Goal: Transaction & Acquisition: Purchase product/service

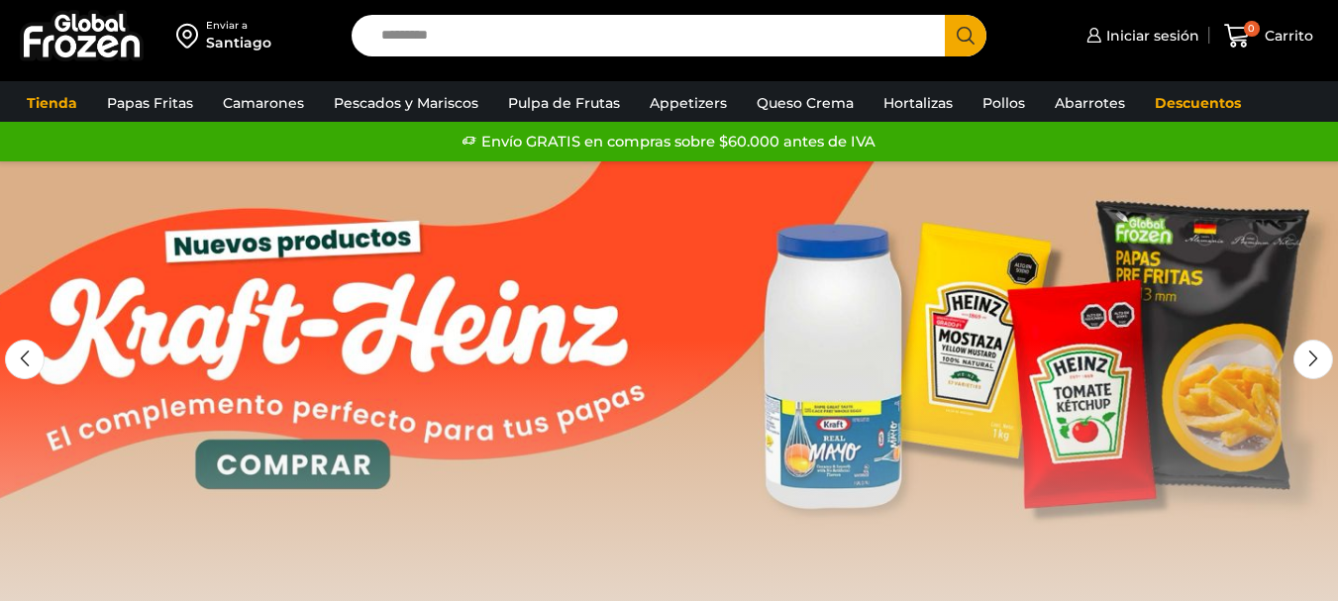
click at [777, 85] on link "Queso Crema" at bounding box center [805, 103] width 117 height 38
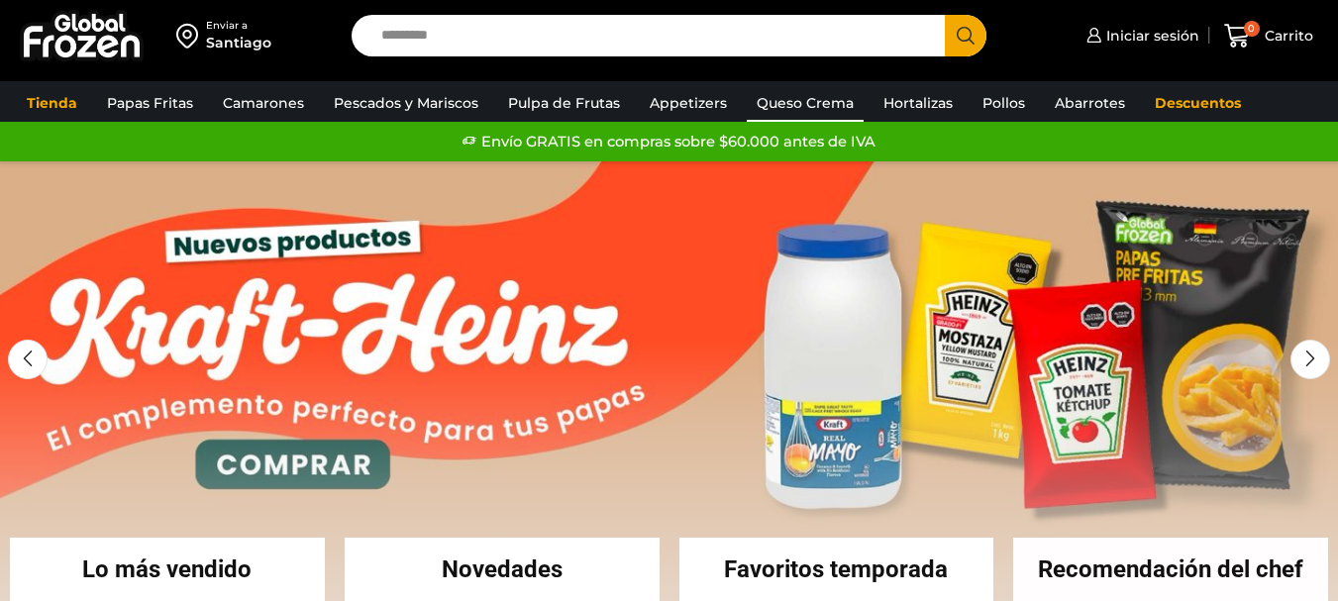
click at [783, 97] on link "Queso Crema" at bounding box center [805, 103] width 117 height 38
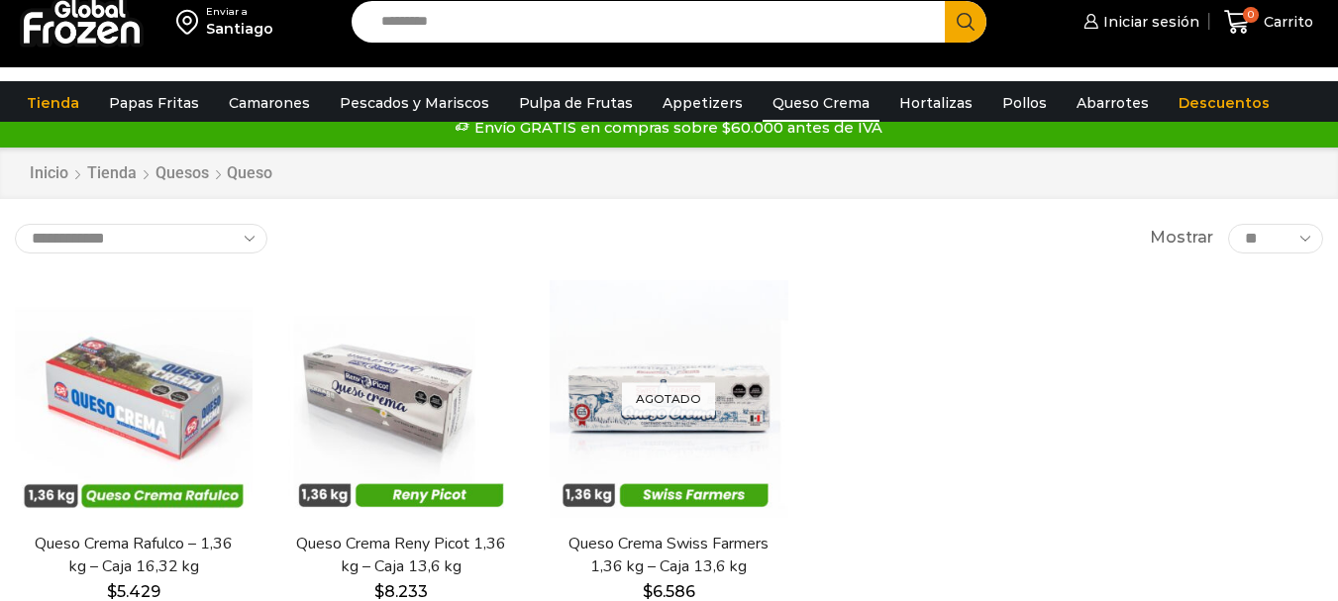
scroll to position [99, 0]
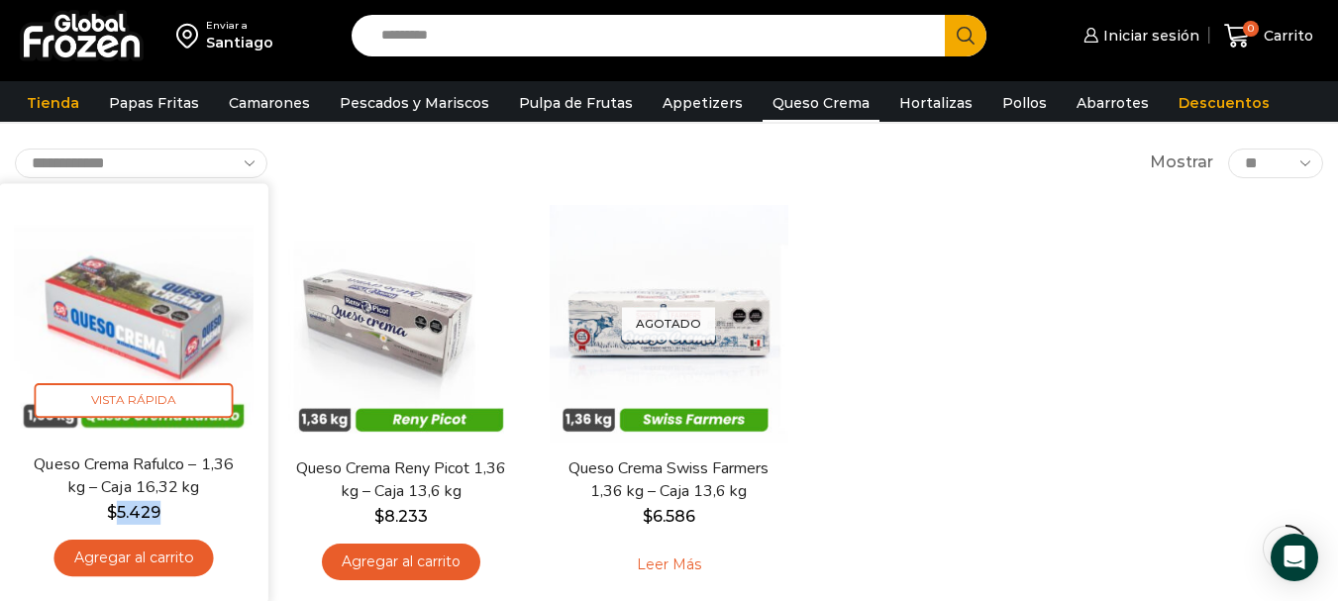
drag, startPoint x: 116, startPoint y: 513, endPoint x: 183, endPoint y: 516, distance: 67.4
click at [183, 516] on span "$ 5.429" at bounding box center [134, 513] width 240 height 24
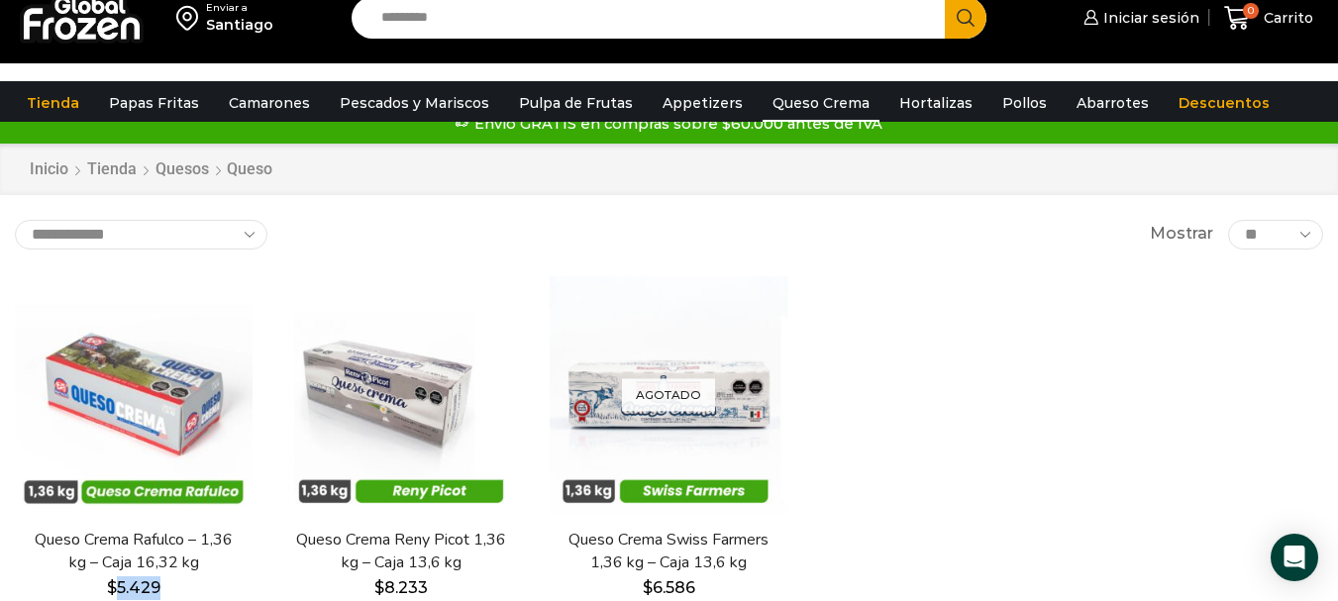
scroll to position [0, 0]
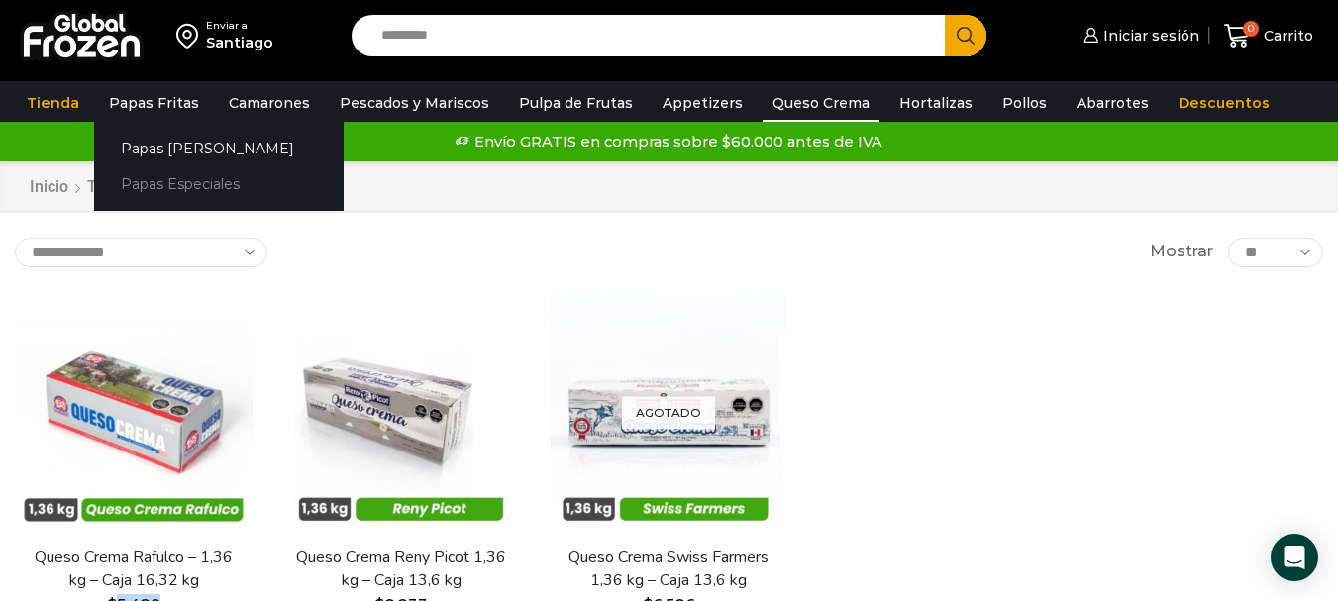
click at [182, 176] on link "Papas Especiales" at bounding box center [219, 184] width 250 height 37
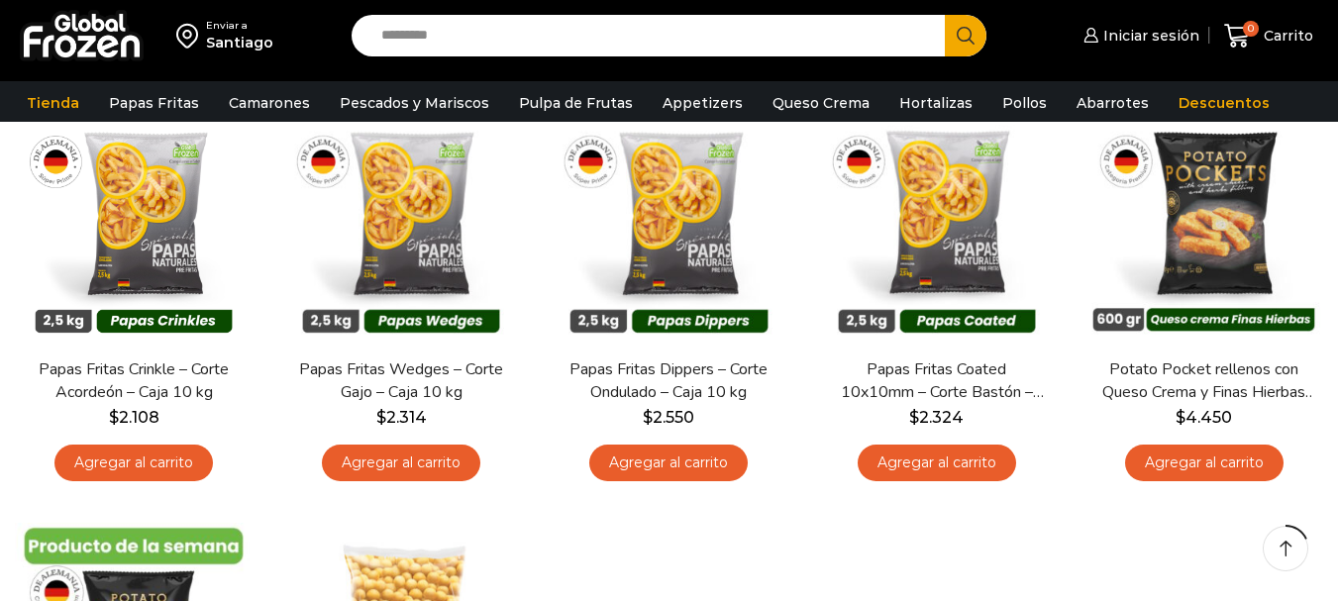
click at [448, 463] on link "Agregar al carrito" at bounding box center [401, 463] width 158 height 37
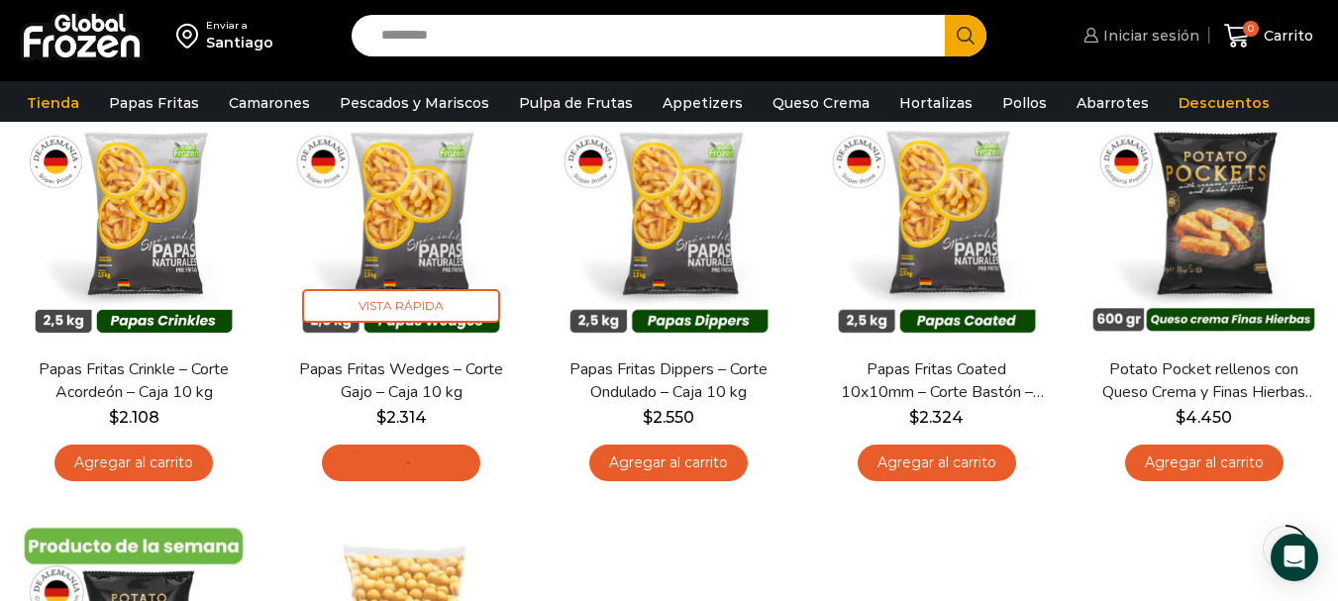
click at [1149, 26] on span "Iniciar sesión" at bounding box center [1148, 36] width 101 height 20
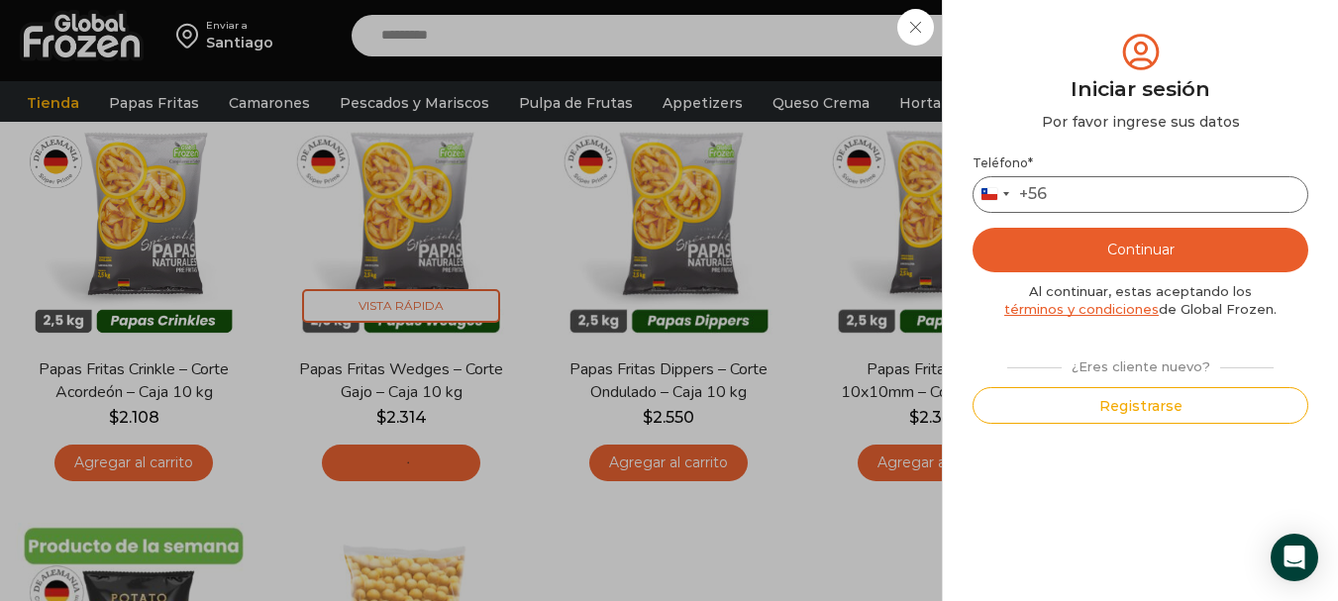
click at [1161, 195] on input "Teléfono *" at bounding box center [1140, 194] width 336 height 37
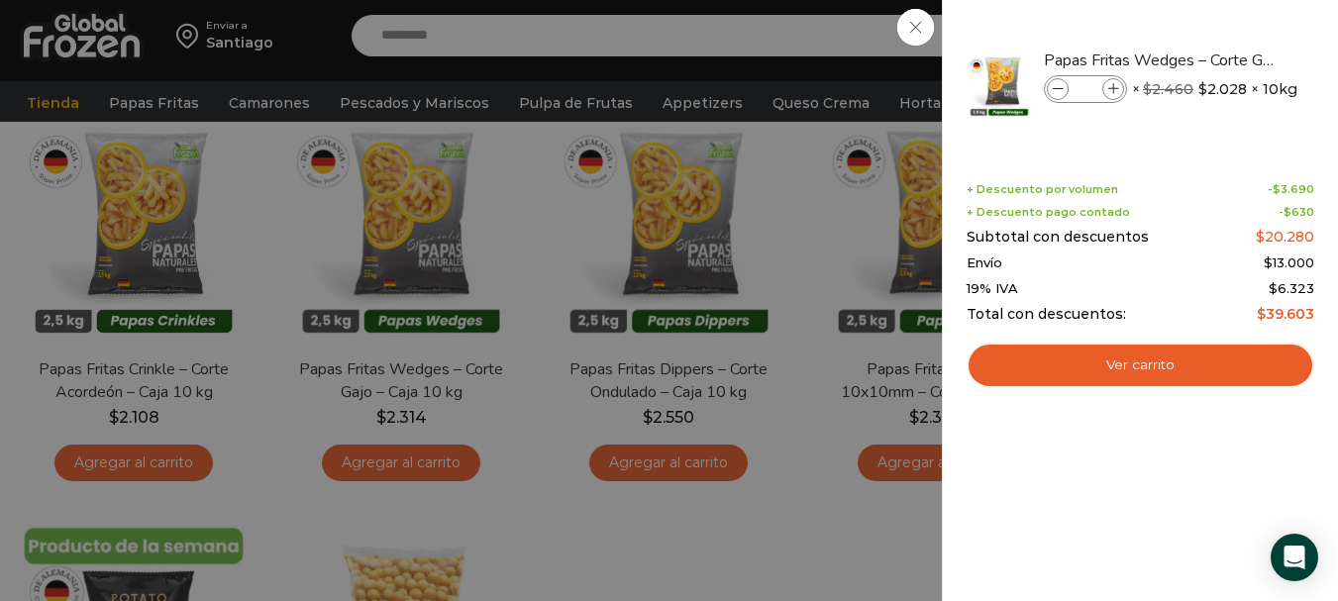
click at [1219, 13] on div "1 Carrito 1 1 Shopping Cart *" at bounding box center [1268, 36] width 99 height 47
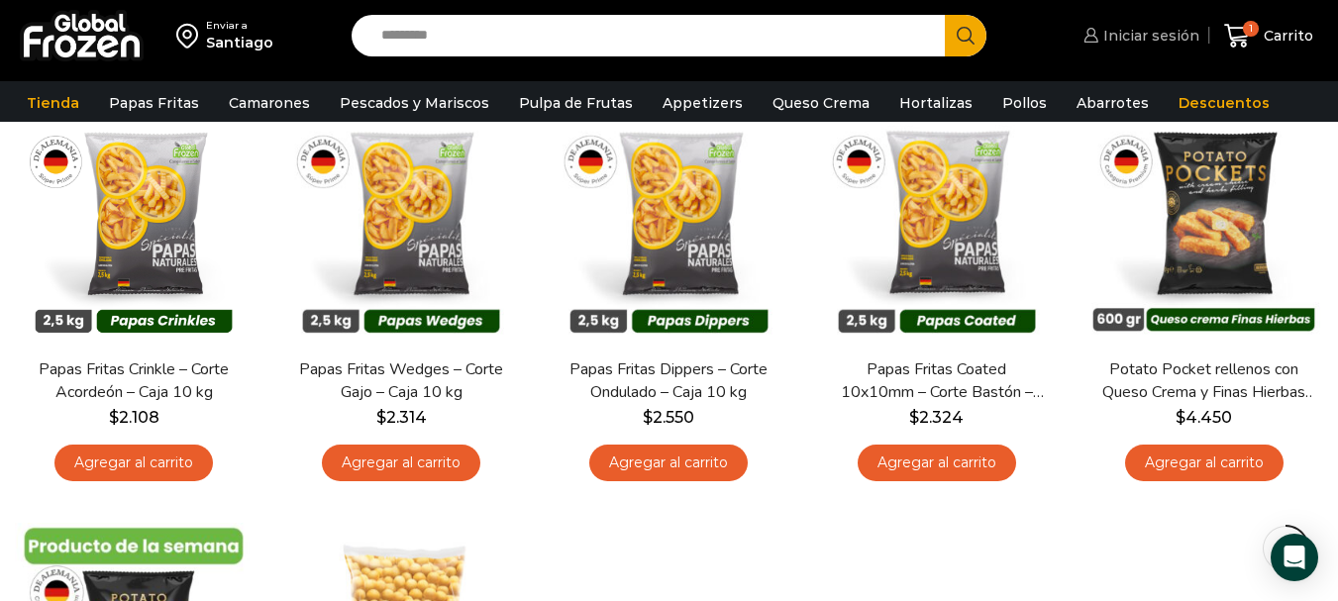
click at [1175, 38] on span "Iniciar sesión" at bounding box center [1148, 36] width 101 height 20
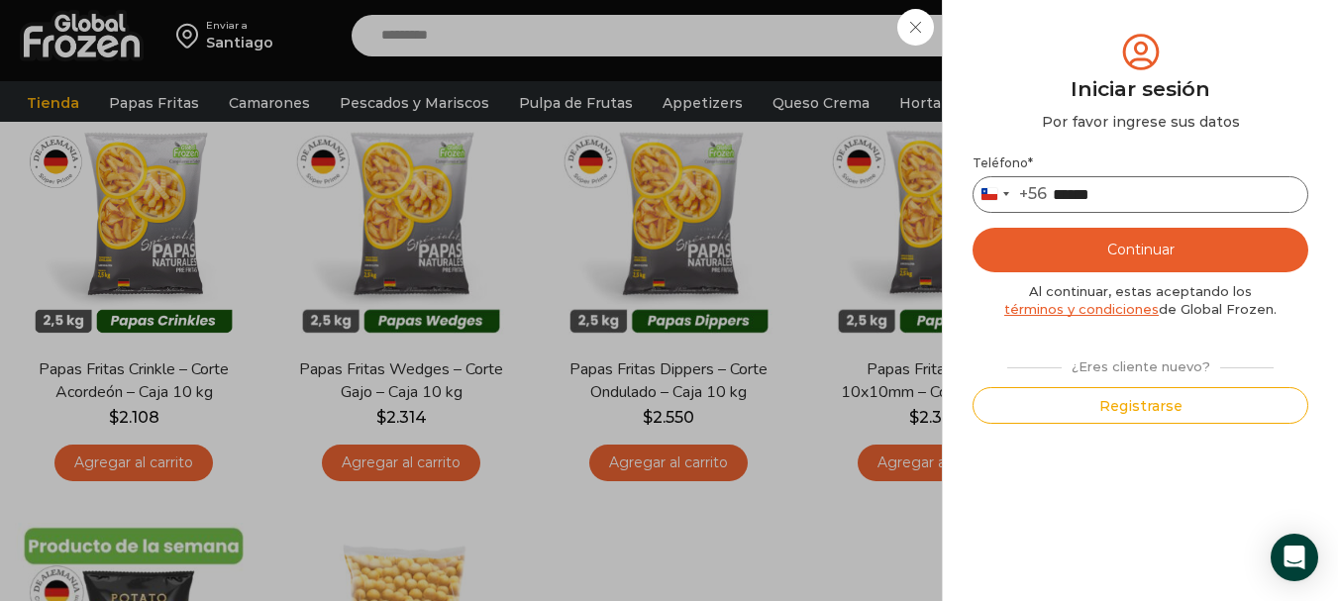
click at [1151, 201] on input "******" at bounding box center [1140, 194] width 336 height 37
type input "*********"
click at [1140, 251] on button "Continuar" at bounding box center [1140, 250] width 336 height 45
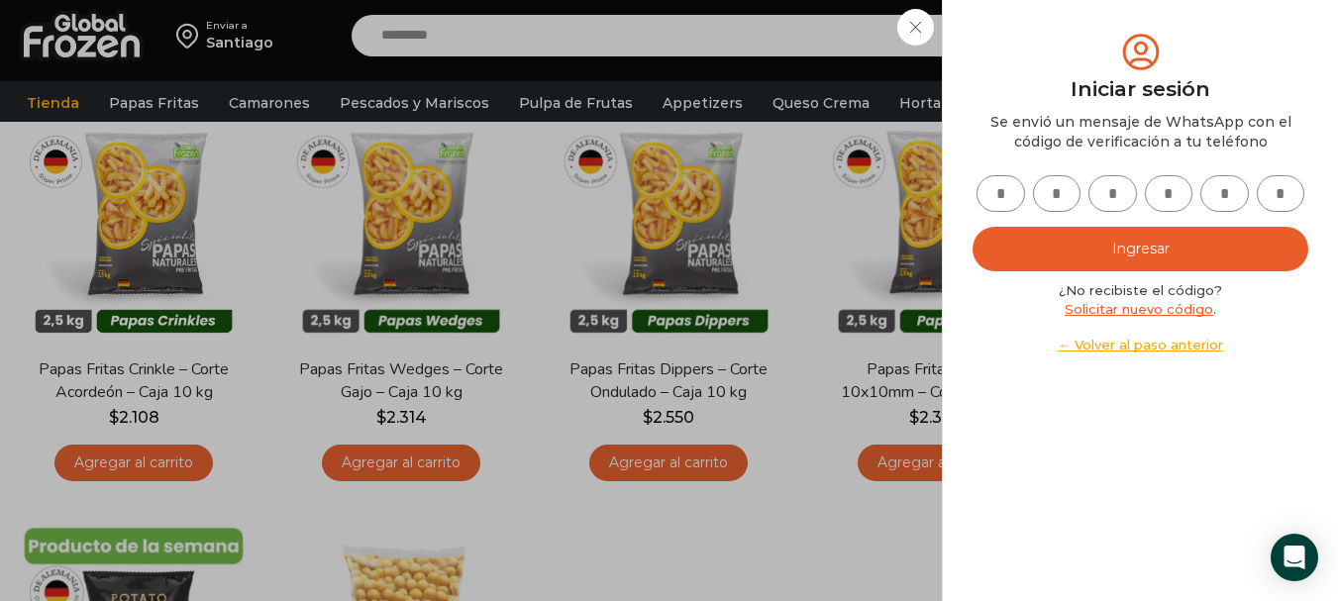
click at [1008, 184] on input "text" at bounding box center [1000, 193] width 49 height 37
type input "*"
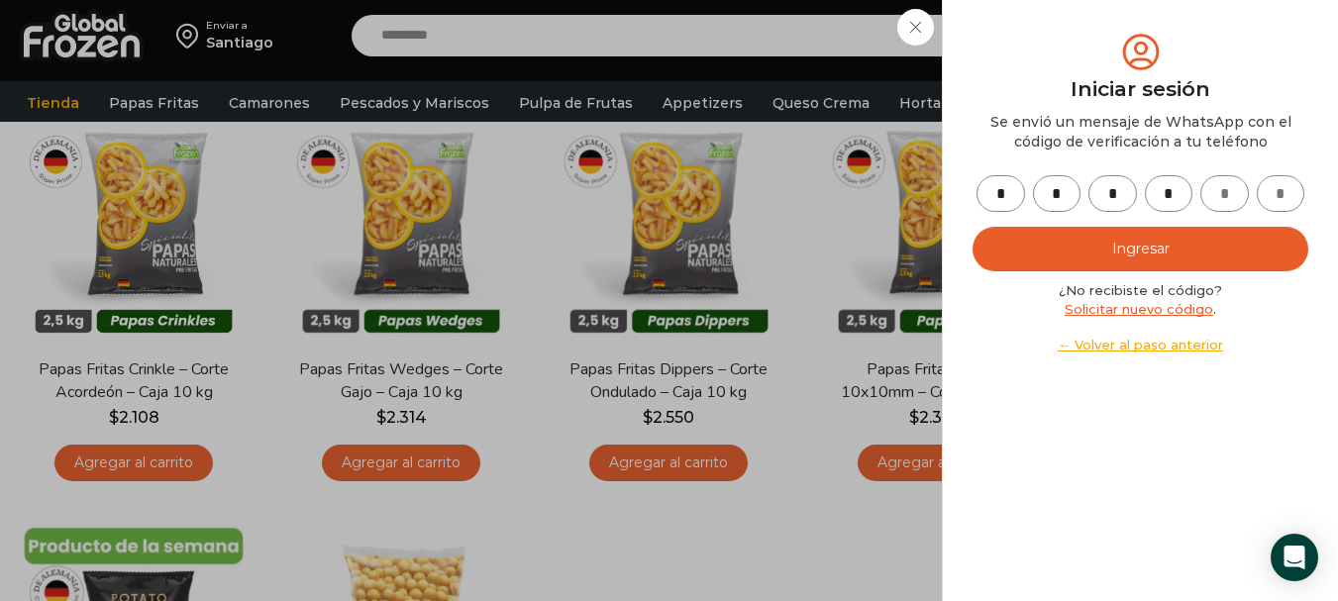
type input "*"
click at [972, 227] on button "Ingresar" at bounding box center [1140, 249] width 336 height 45
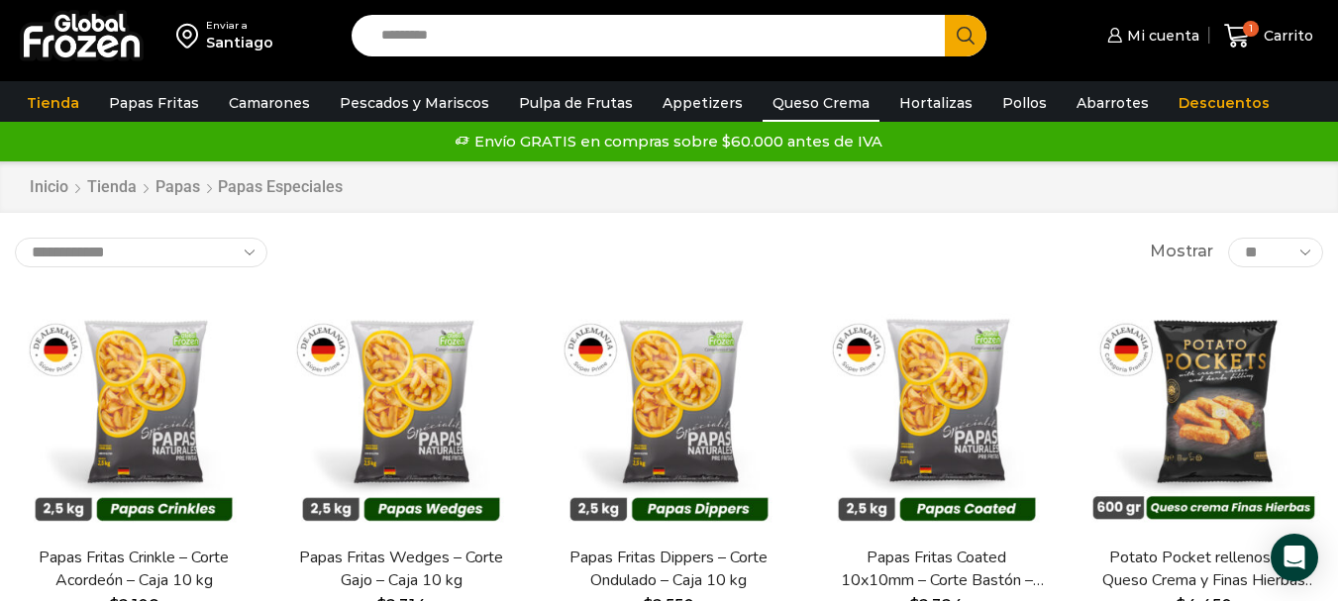
click at [822, 96] on link "Queso Crema" at bounding box center [821, 103] width 117 height 38
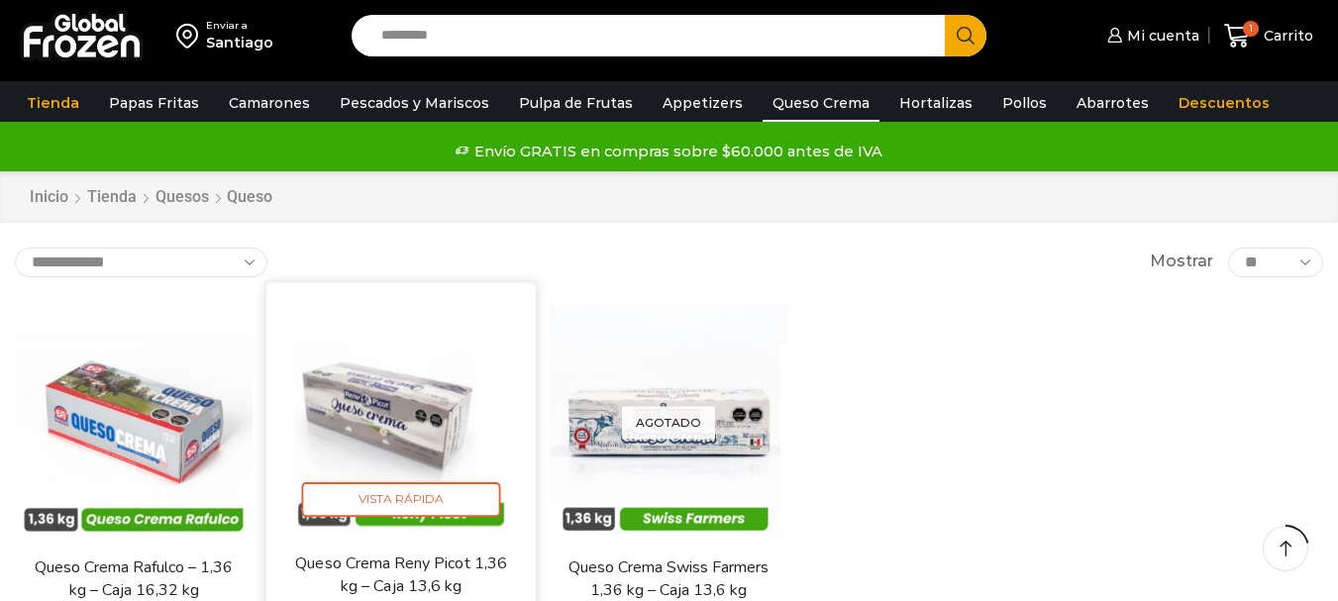
scroll to position [297, 0]
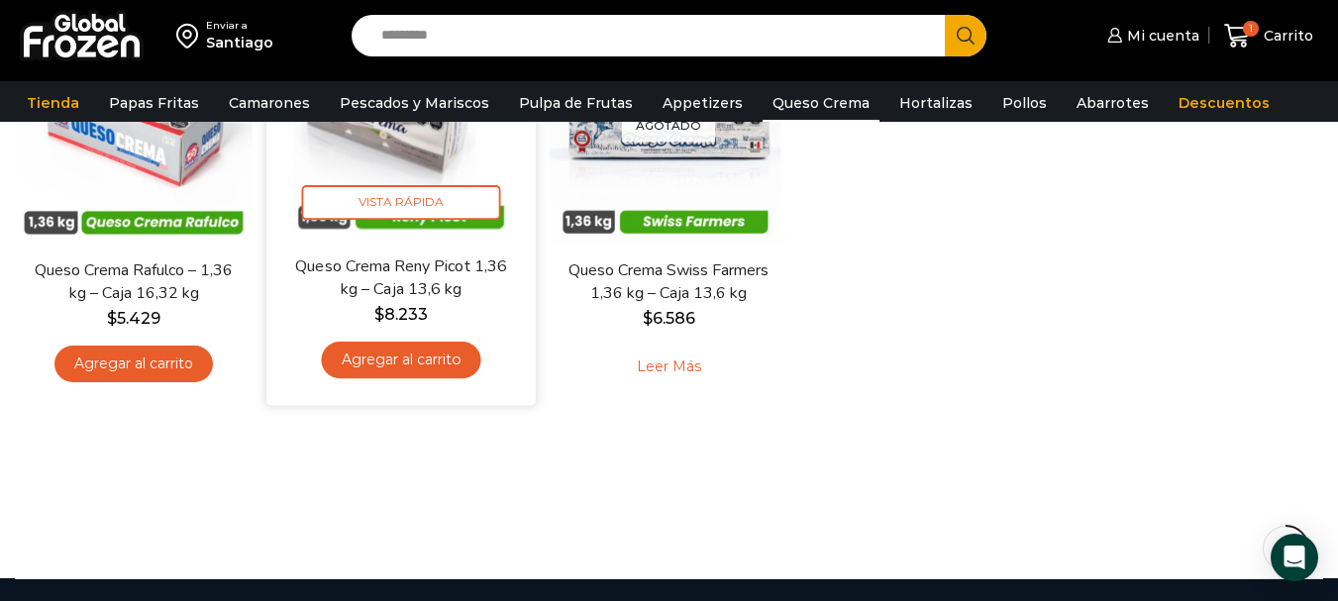
click at [440, 327] on div "Queso Crema [PERSON_NAME] 1,36 kg – Caja 13,6 kg $ 8.233 Agregar al carrito" at bounding box center [401, 323] width 240 height 136
click at [441, 359] on link "Agregar al carrito" at bounding box center [401, 360] width 159 height 37
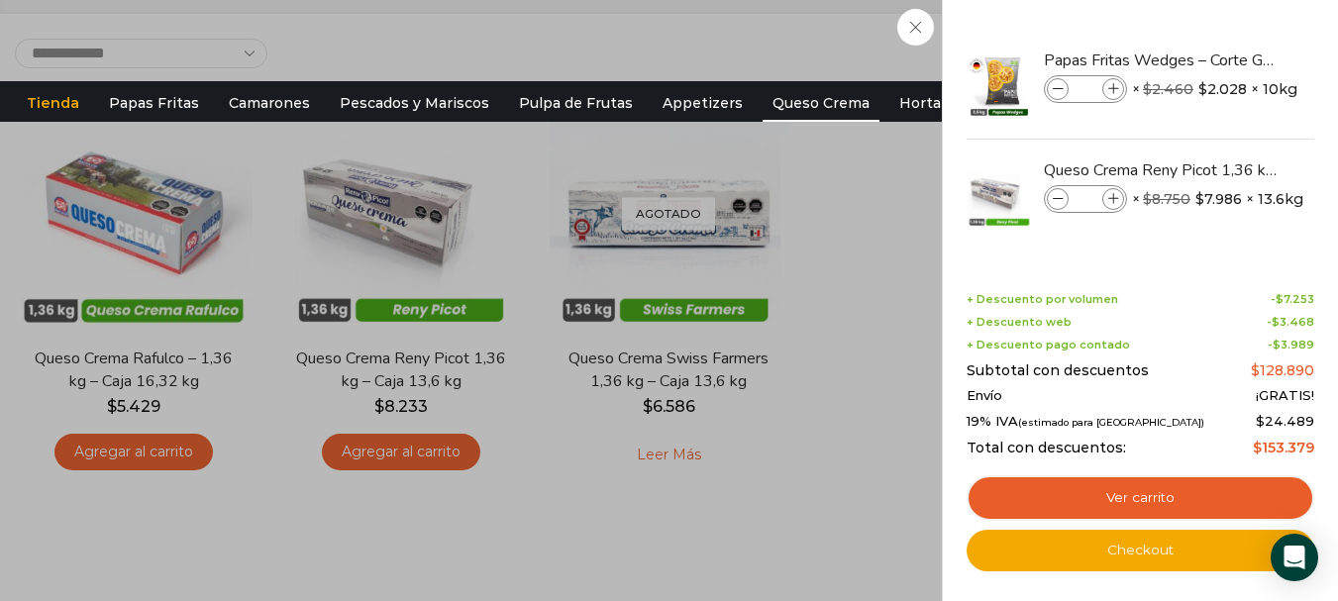
scroll to position [198, 0]
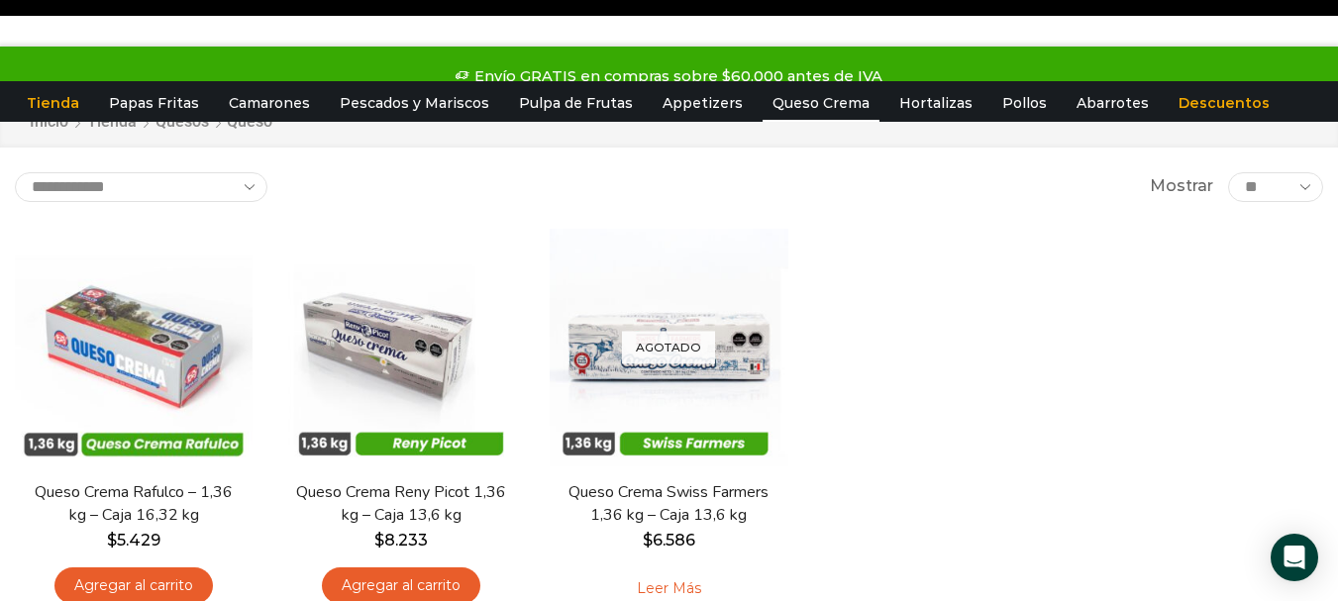
scroll to position [0, 0]
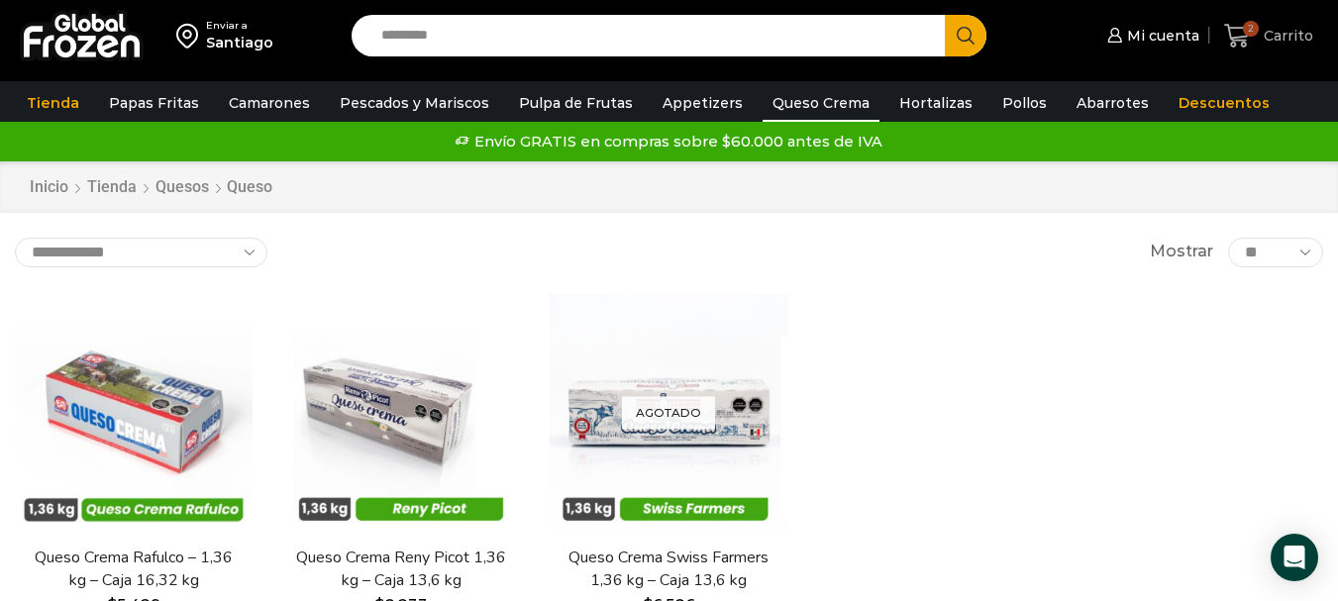
click at [1243, 34] on icon at bounding box center [1237, 36] width 27 height 27
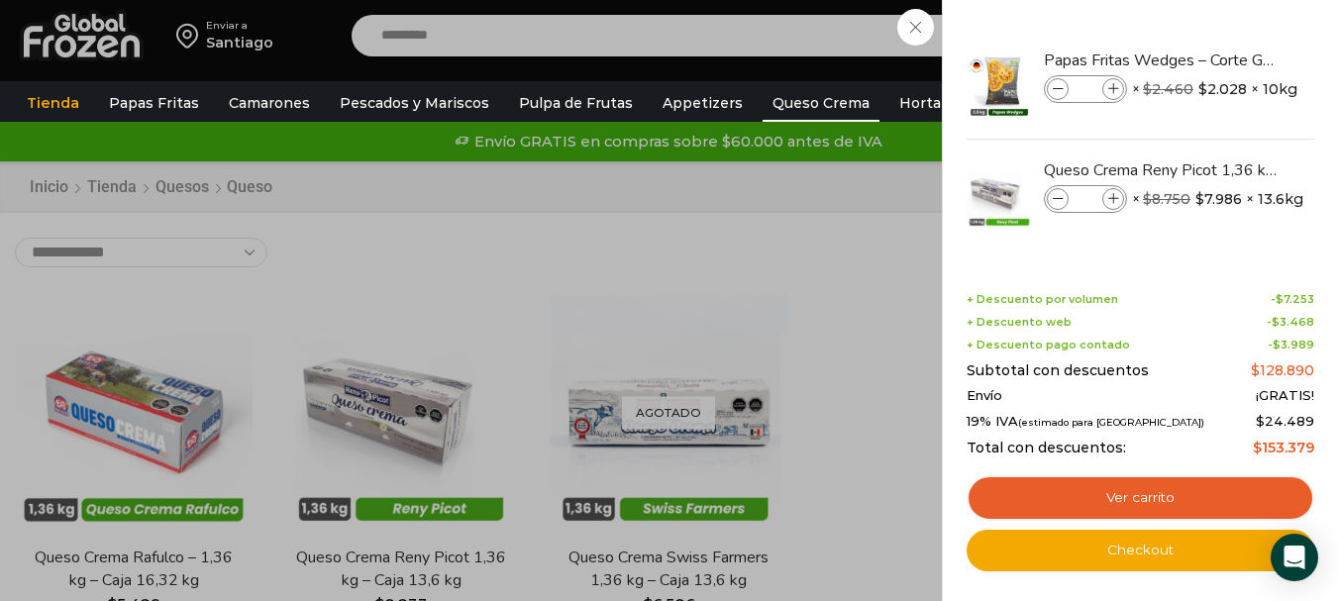
click at [1219, 59] on div "2 [GEOGRAPHIC_DATA] 2 2 Shopping Cart *" at bounding box center [1268, 36] width 99 height 47
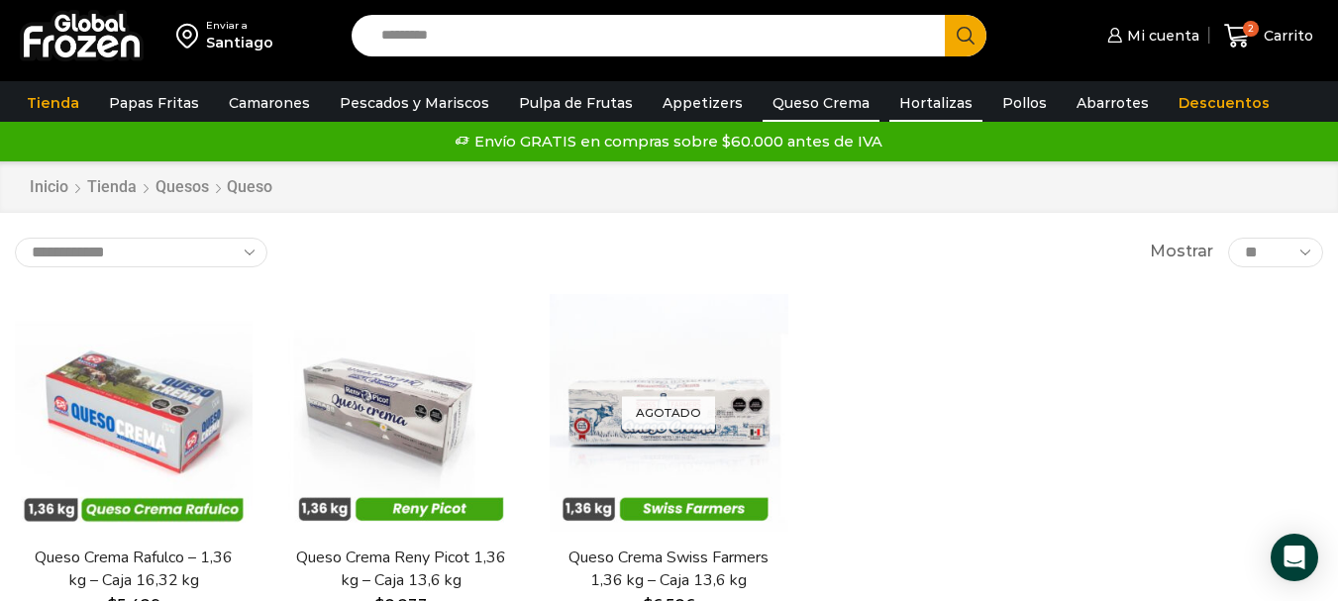
drag, startPoint x: 935, startPoint y: 107, endPoint x: 921, endPoint y: 158, distance: 53.3
click at [934, 107] on link "Hortalizas" at bounding box center [935, 103] width 93 height 38
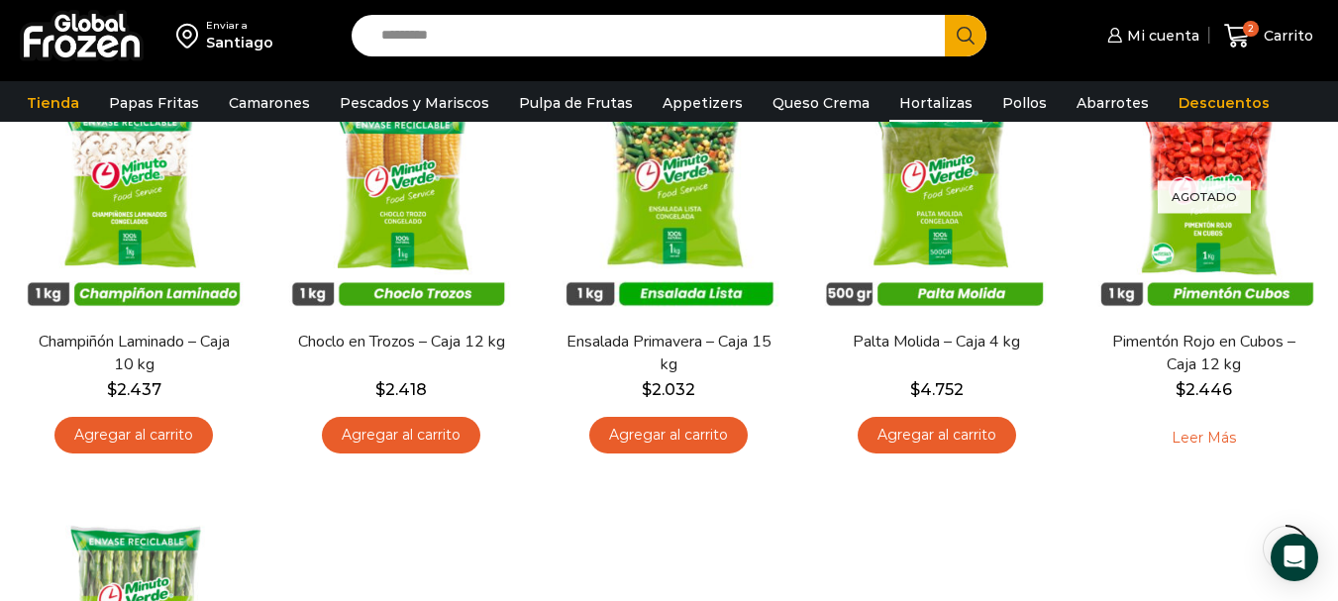
scroll to position [693, 0]
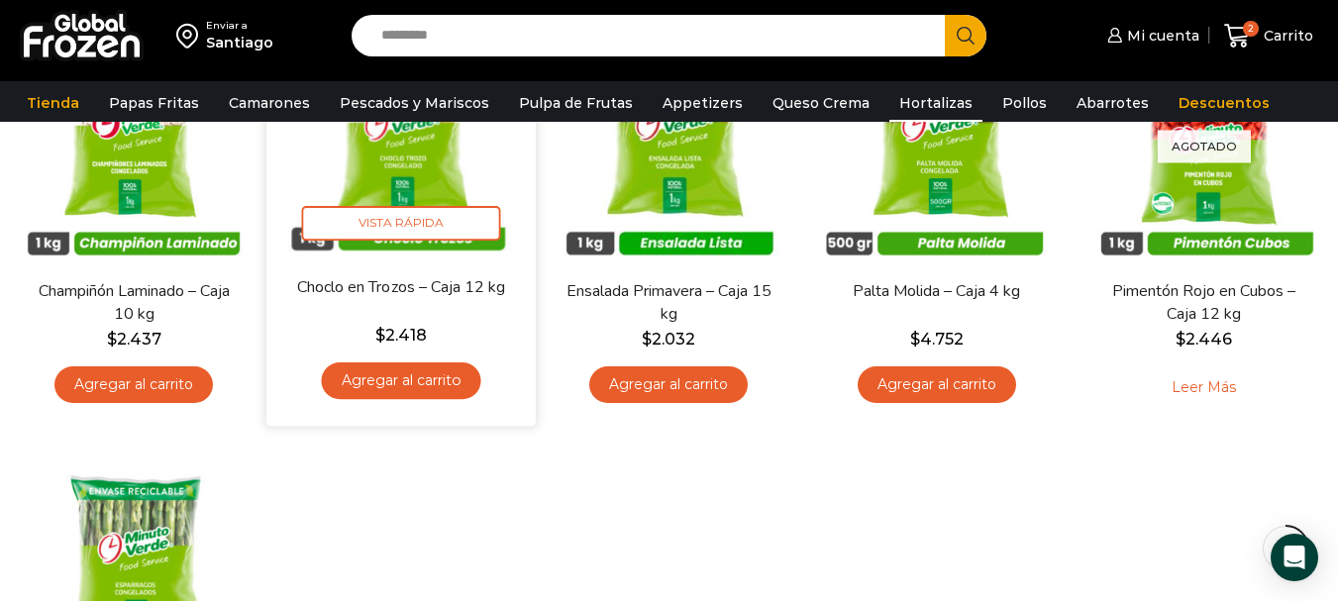
click at [440, 379] on link "Agregar al carrito" at bounding box center [401, 380] width 159 height 37
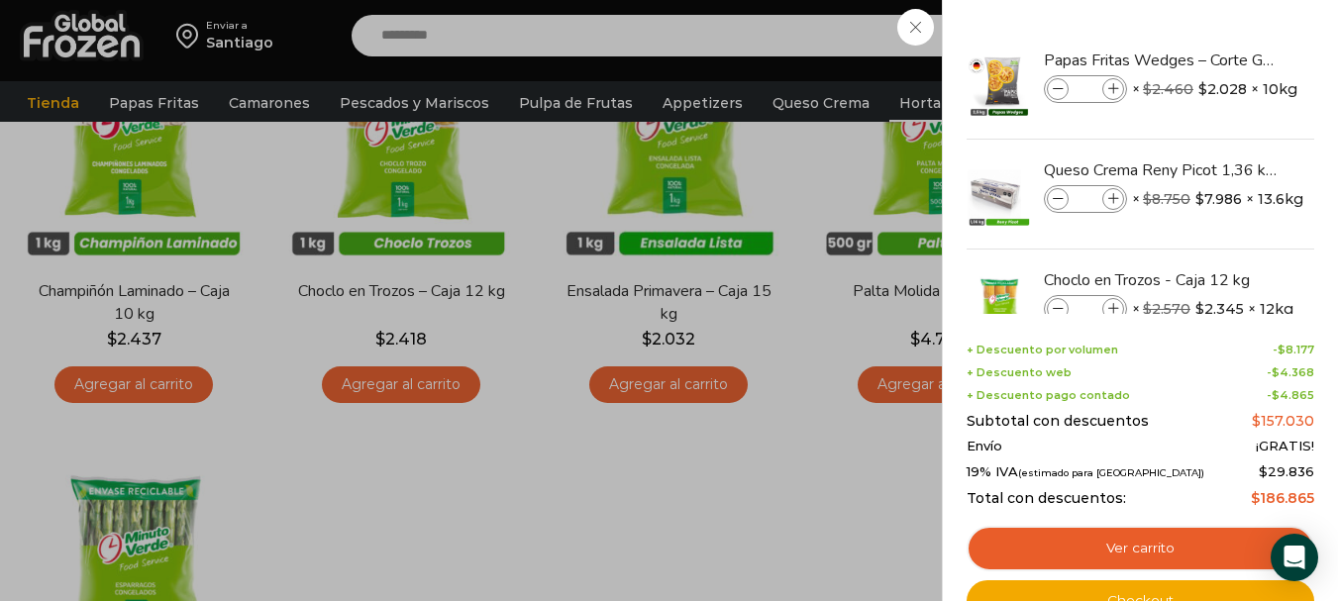
drag, startPoint x: 740, startPoint y: 499, endPoint x: 733, endPoint y: 511, distance: 13.8
click at [1219, 59] on div "3 [GEOGRAPHIC_DATA] 3 3 Shopping Cart *" at bounding box center [1268, 36] width 99 height 47
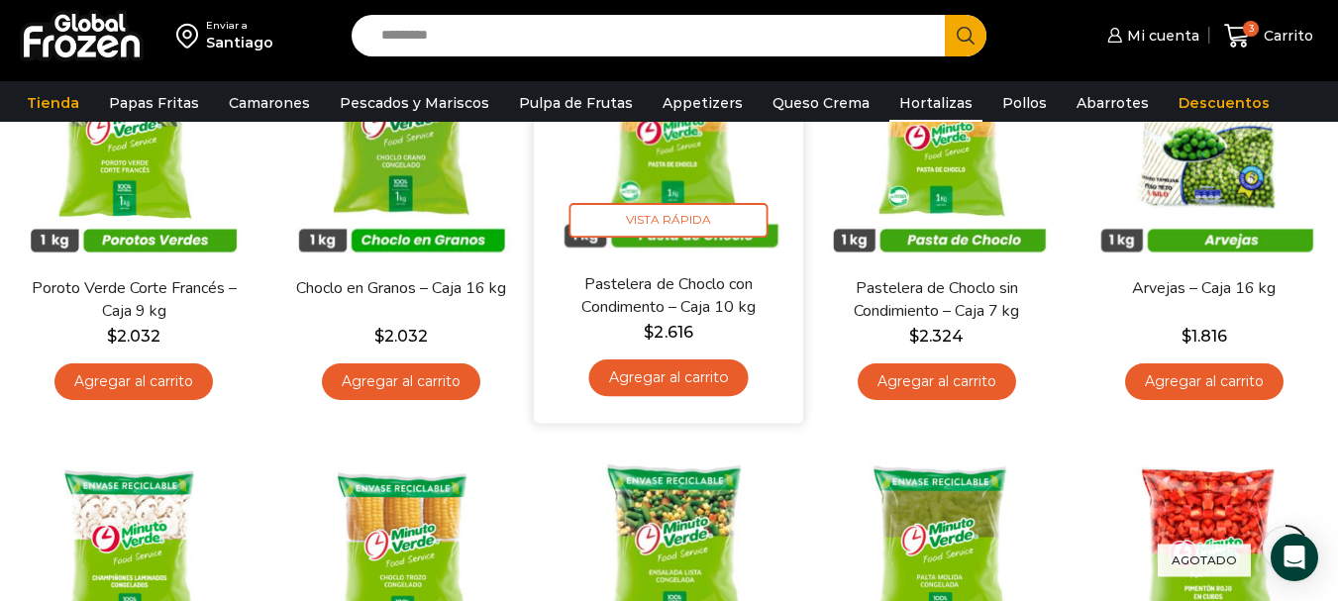
scroll to position [297, 0]
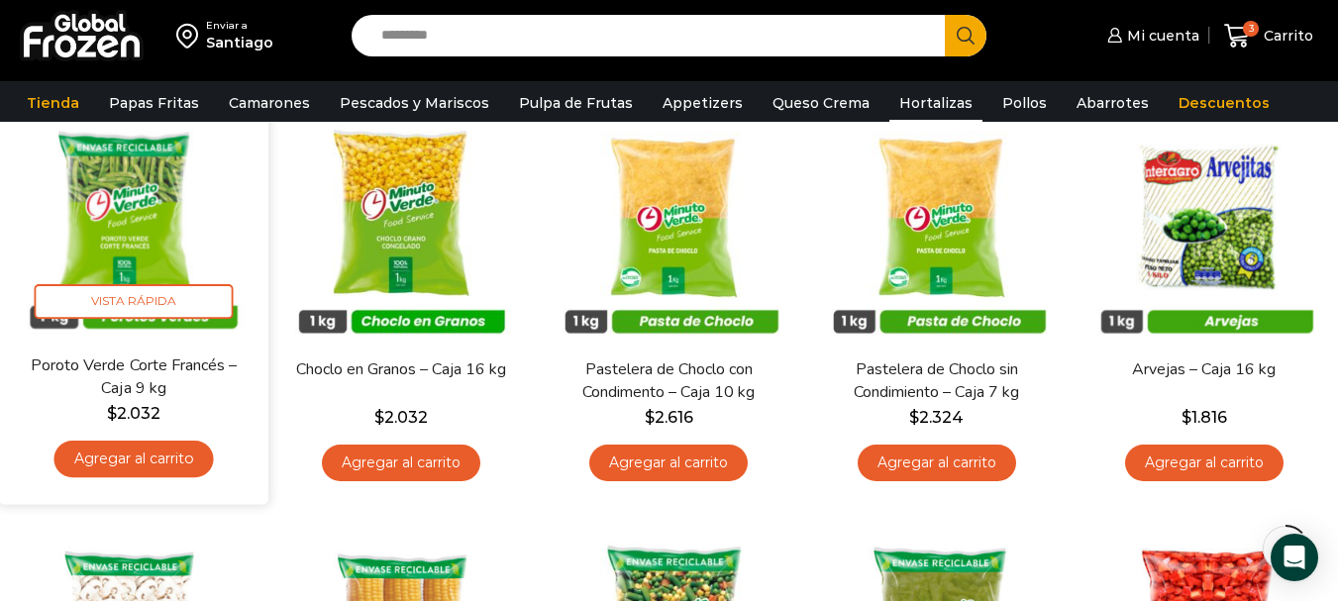
click at [187, 474] on link "Agregar al carrito" at bounding box center [133, 459] width 159 height 37
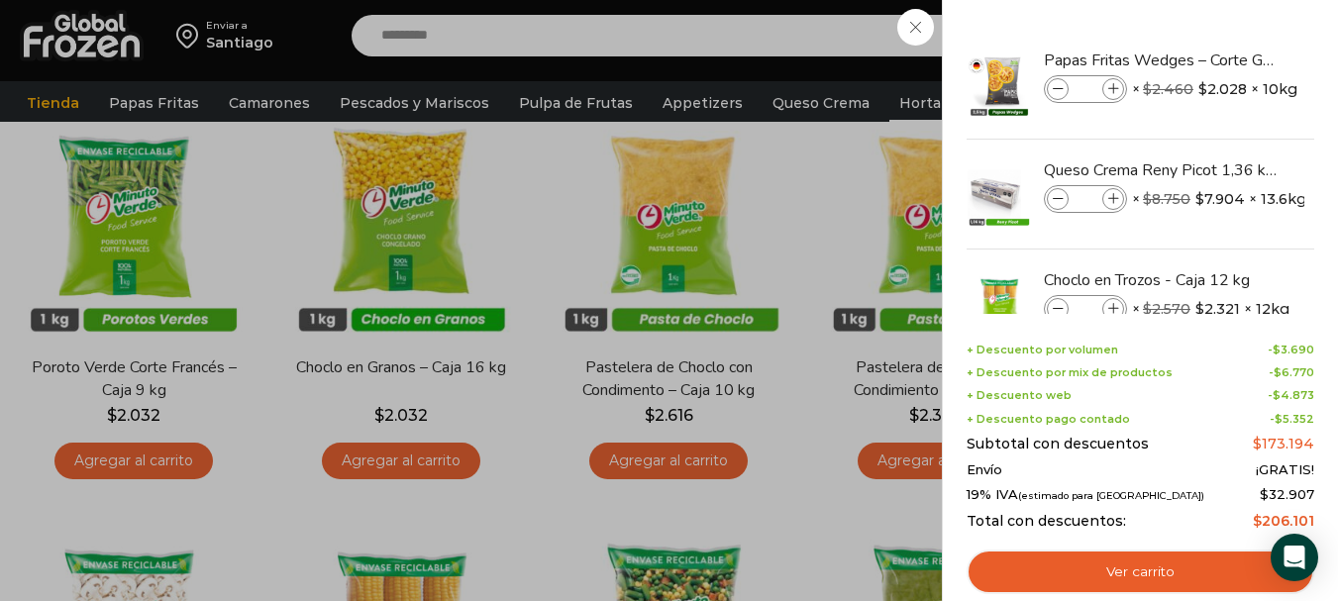
scroll to position [198, 0]
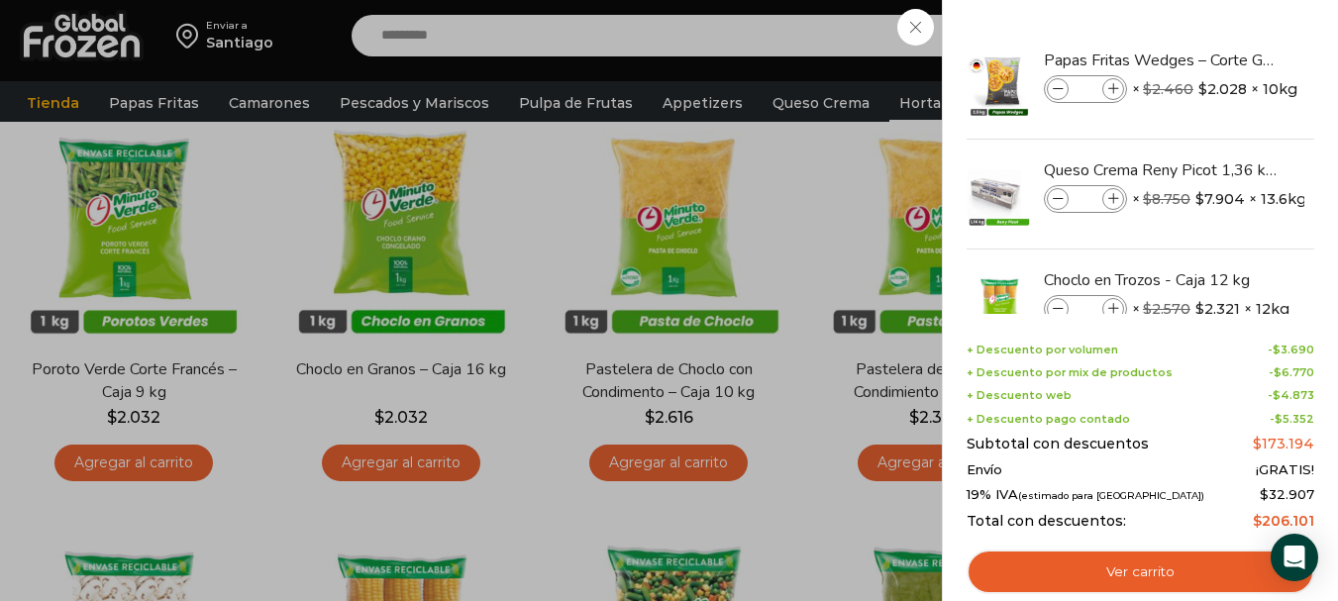
click at [1219, 59] on div "4 [GEOGRAPHIC_DATA] 4 4 Shopping Cart *" at bounding box center [1268, 36] width 99 height 47
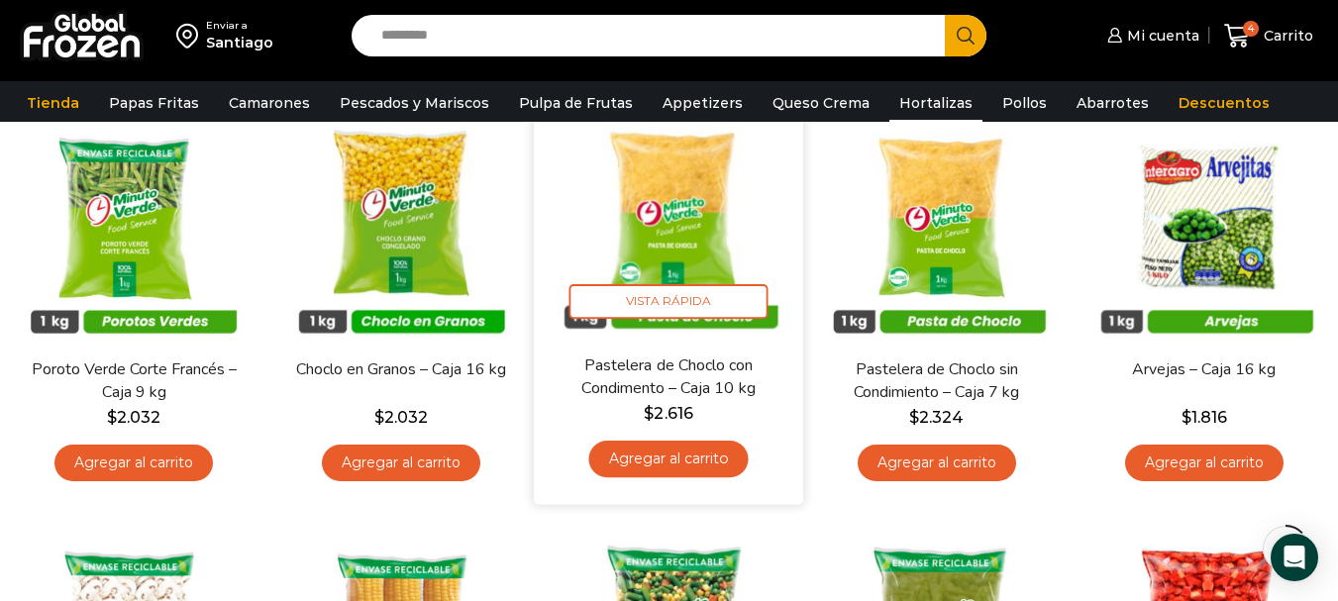
click at [693, 454] on link "Agregar al carrito" at bounding box center [668, 459] width 159 height 37
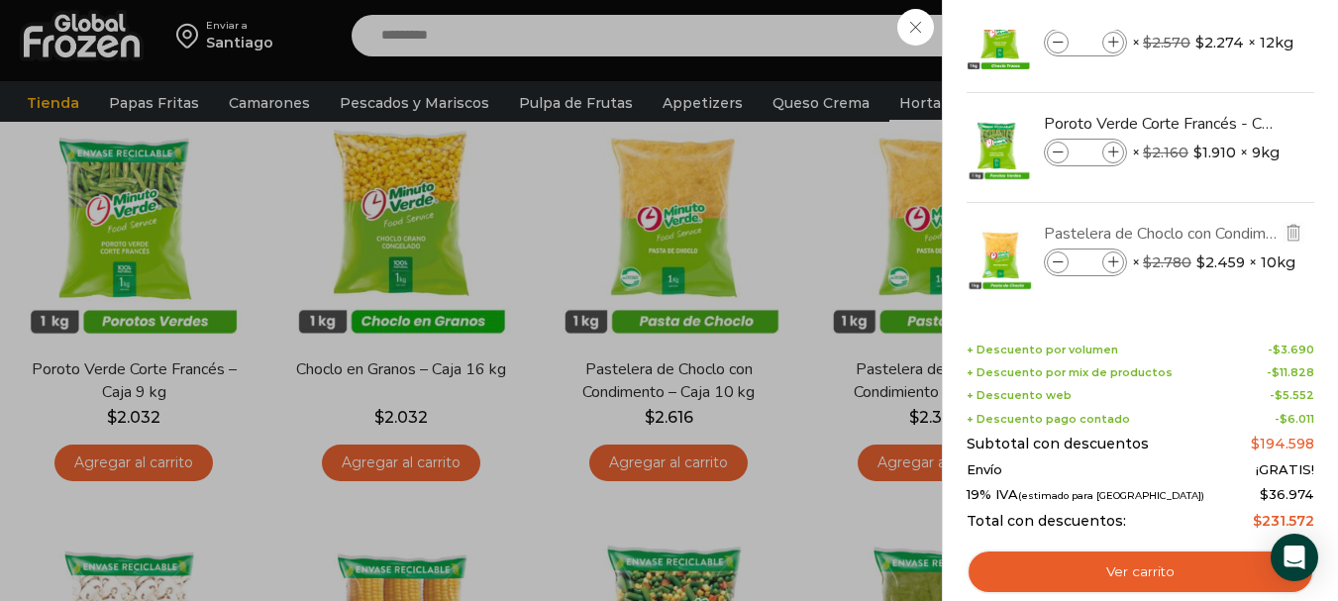
scroll to position [279, 0]
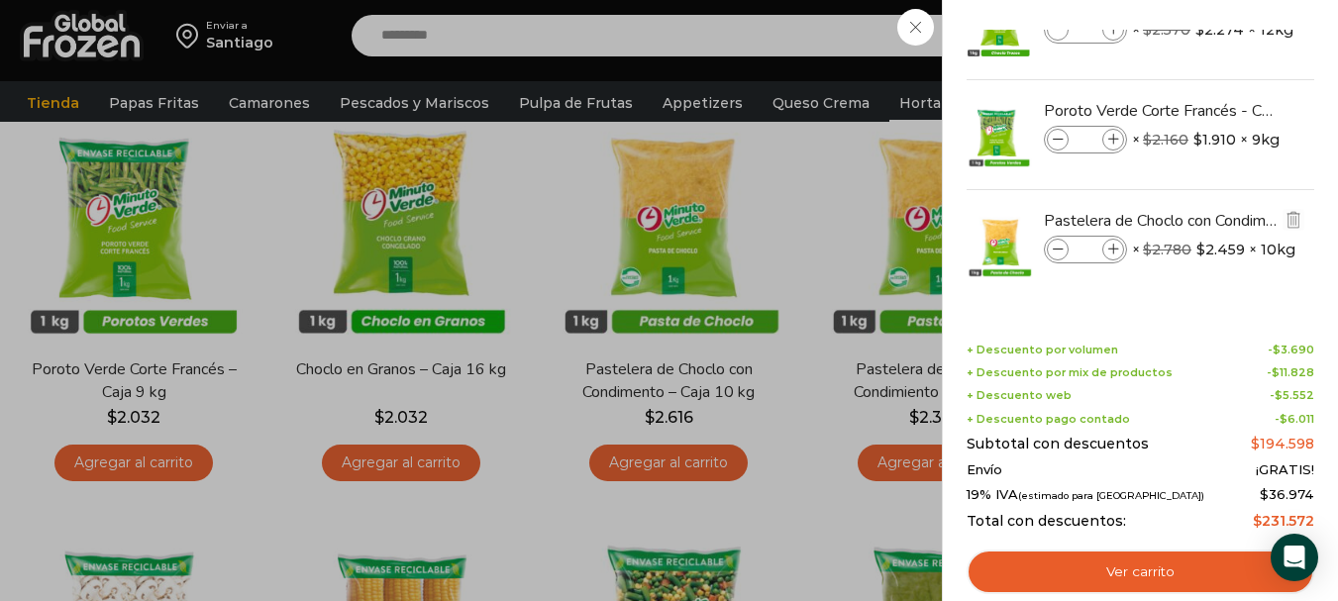
click at [1118, 256] on span at bounding box center [1113, 250] width 22 height 22
type input "*"
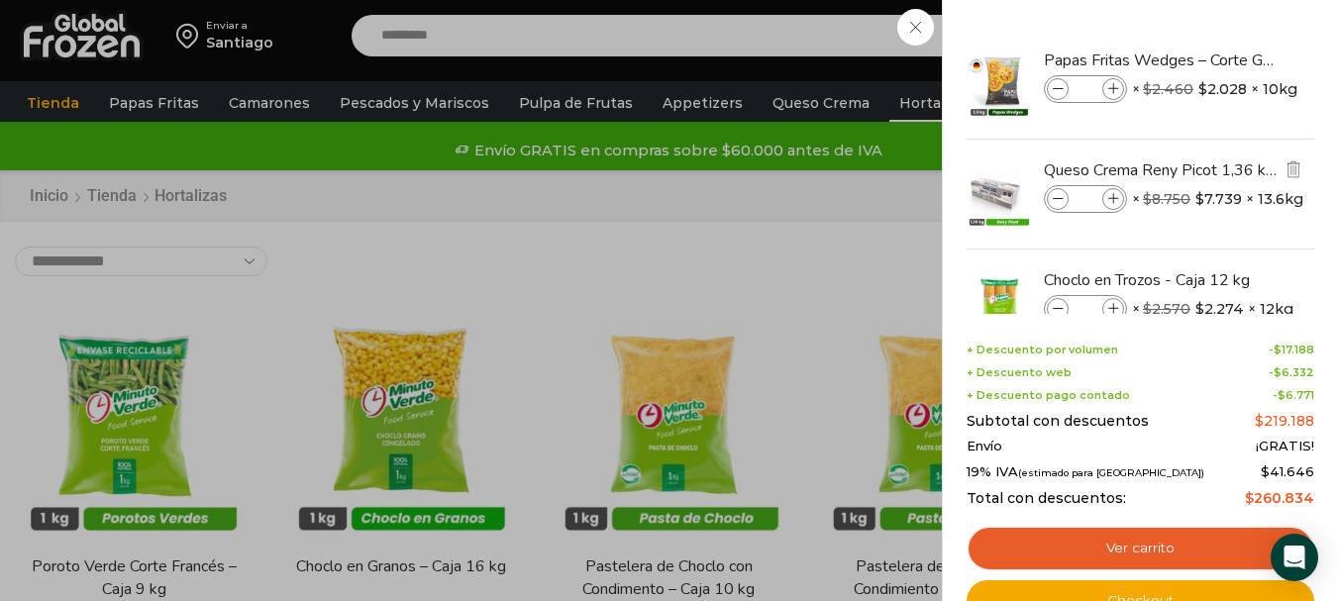
scroll to position [0, 0]
click at [1113, 90] on icon at bounding box center [1113, 89] width 11 height 11
type input "*"
click at [1219, 59] on div "7 [GEOGRAPHIC_DATA] 7 7 Shopping Cart *" at bounding box center [1268, 36] width 99 height 47
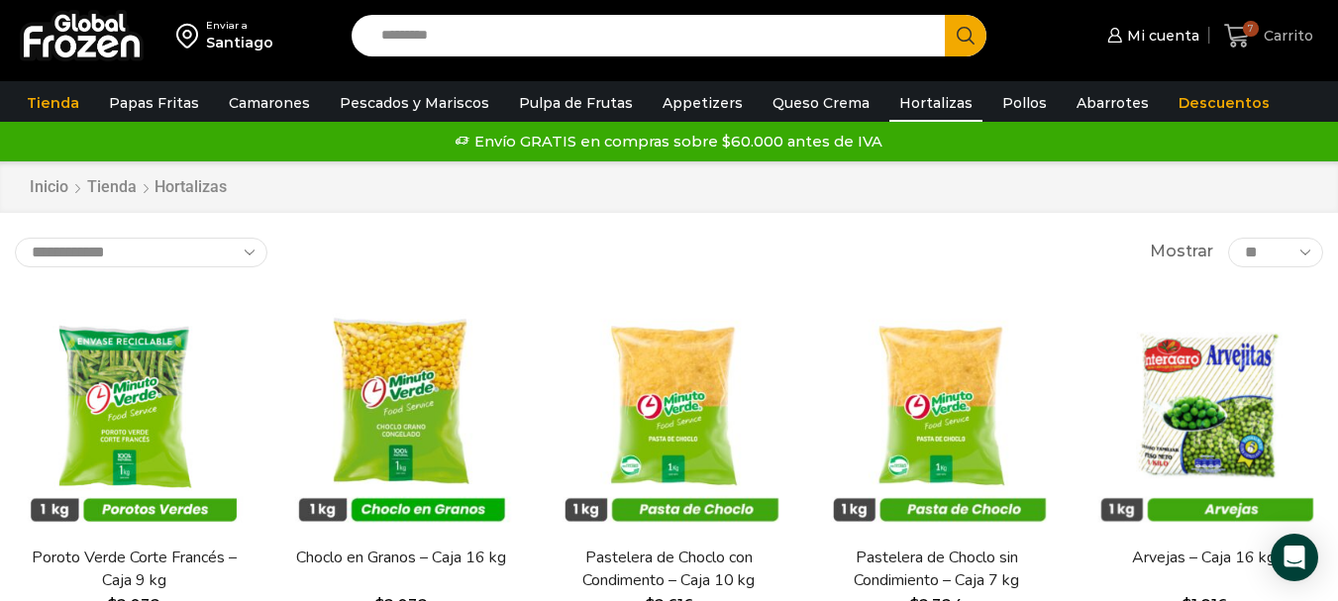
click at [1261, 46] on span "7 [GEOGRAPHIC_DATA]" at bounding box center [1268, 36] width 89 height 27
